Goal: Information Seeking & Learning: Learn about a topic

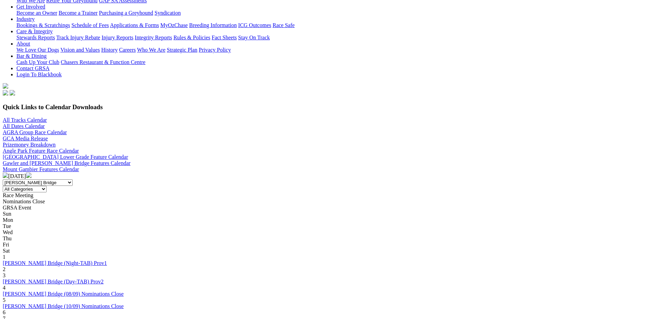
scroll to position [137, 0]
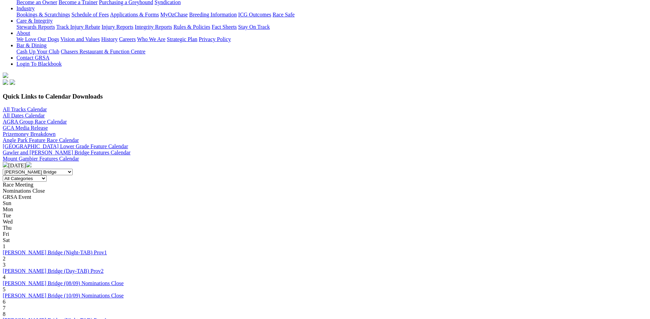
click at [32, 162] on img at bounding box center [28, 164] width 5 height 5
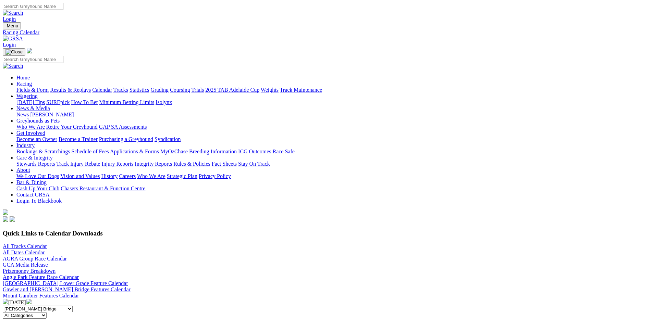
click at [319, 299] on div "[DATE]" at bounding box center [325, 302] width 644 height 7
click at [340, 299] on div "[DATE]" at bounding box center [325, 302] width 644 height 7
click at [32, 299] on img at bounding box center [28, 301] width 5 height 5
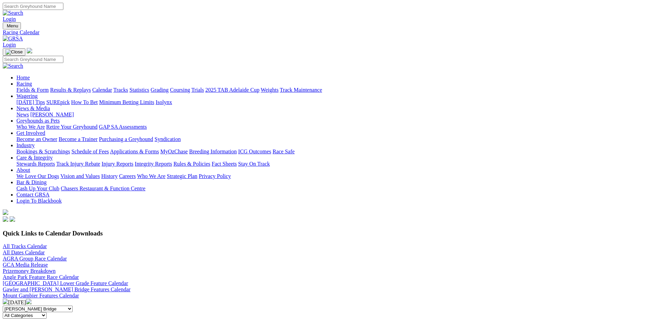
click at [32, 299] on img at bounding box center [28, 301] width 5 height 5
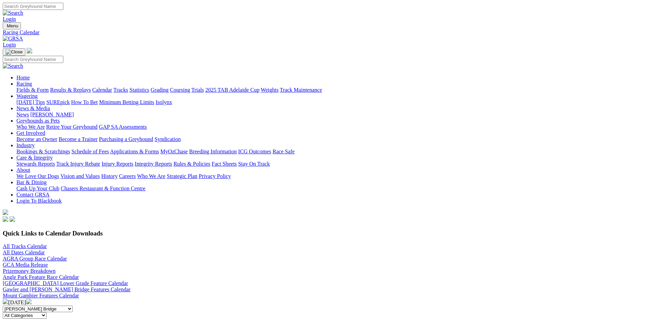
click at [32, 299] on img at bounding box center [28, 301] width 5 height 5
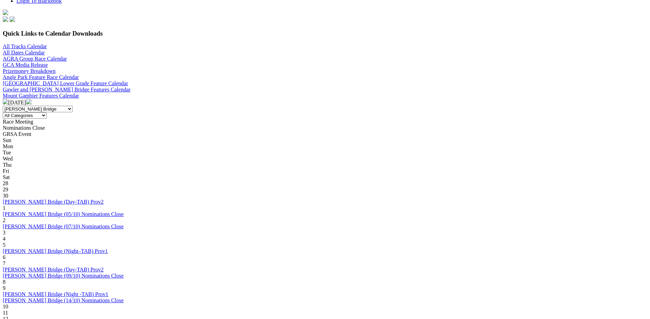
scroll to position [206, 0]
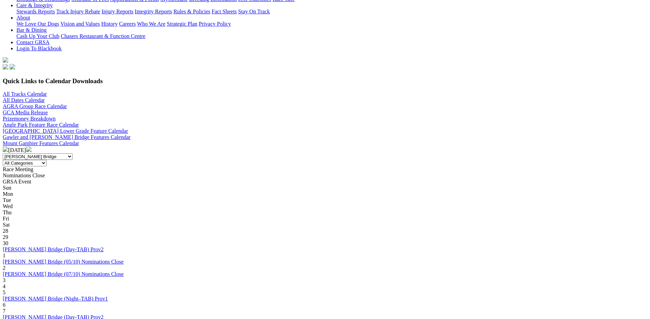
scroll to position [137, 0]
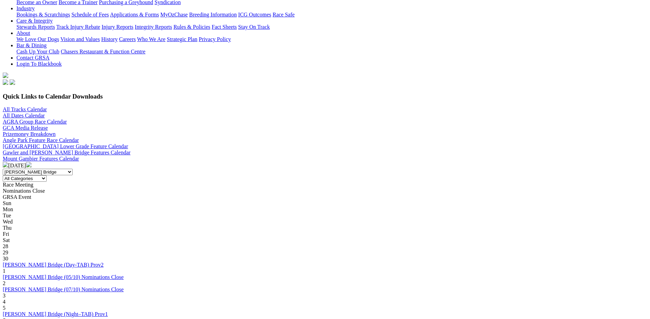
click at [32, 162] on img at bounding box center [28, 164] width 5 height 5
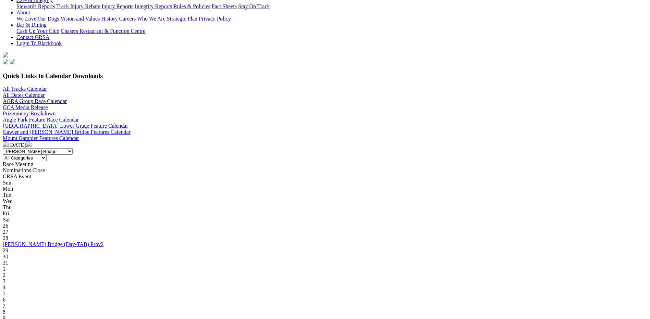
scroll to position [69, 0]
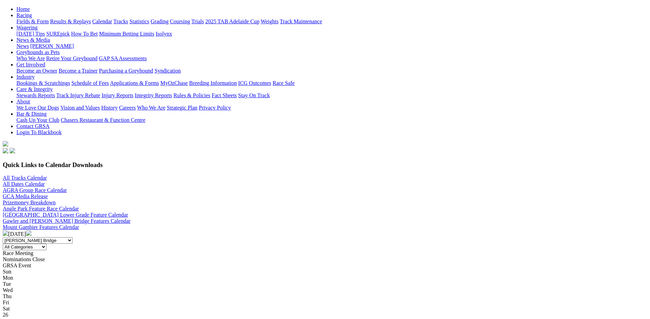
click at [32, 231] on img at bounding box center [28, 233] width 5 height 5
